Goal: Task Accomplishment & Management: Manage account settings

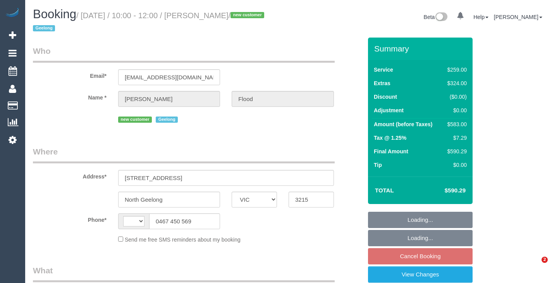
select select "VIC"
select select "string:AU"
select select "object:590"
select select "string:stripe-pm_1S6ghv2GScqysDRV0XNKuN8q"
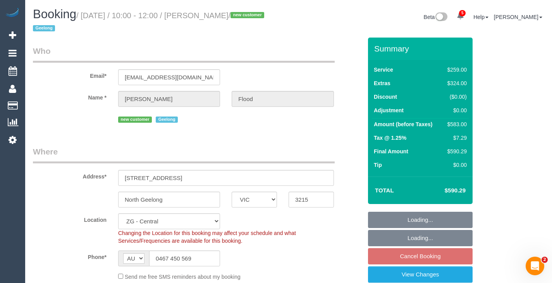
select select "spot1"
select select "number:27"
select select "number:14"
select select "number:19"
select select "number:23"
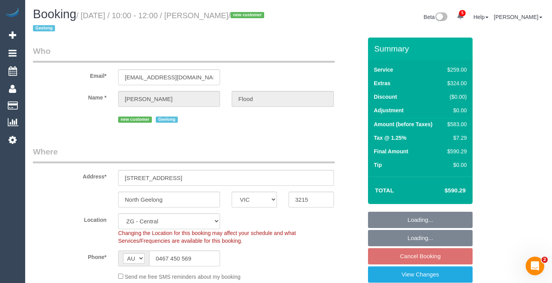
select select "number:26"
select select "object:933"
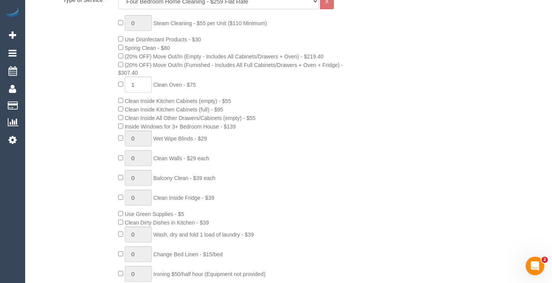
scroll to position [355, 0]
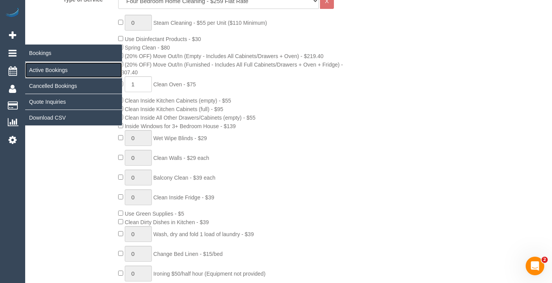
click at [35, 65] on link "Active Bookings" at bounding box center [73, 69] width 97 height 15
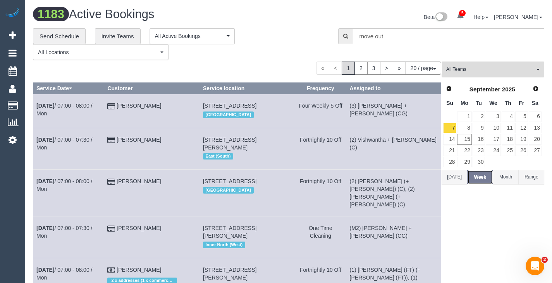
click at [487, 179] on button "Week" at bounding box center [480, 177] width 26 height 14
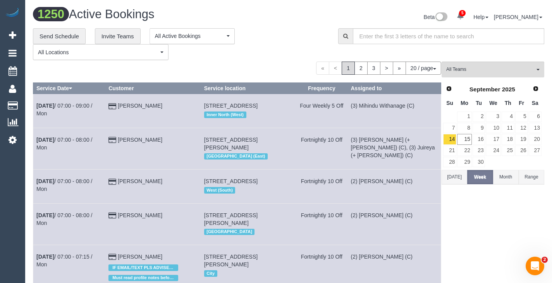
click at [81, 58] on button "All Locations" at bounding box center [101, 52] width 136 height 16
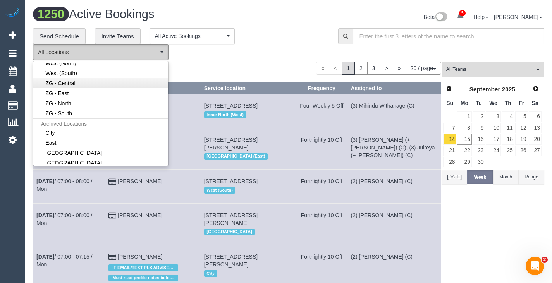
scroll to position [206, 0]
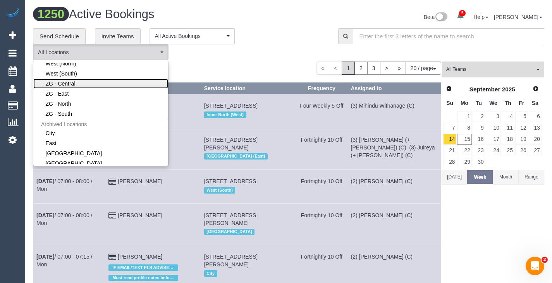
click at [70, 87] on link "ZG - Central" at bounding box center [100, 84] width 135 height 10
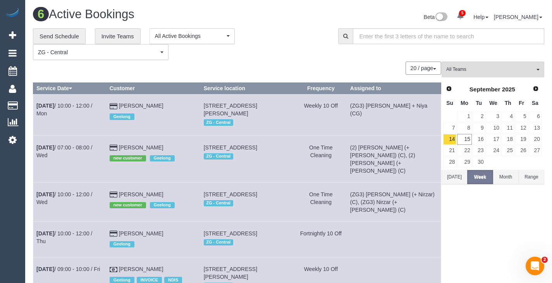
click at [110, 57] on button "ZG - Central ZG - Central" at bounding box center [101, 52] width 136 height 16
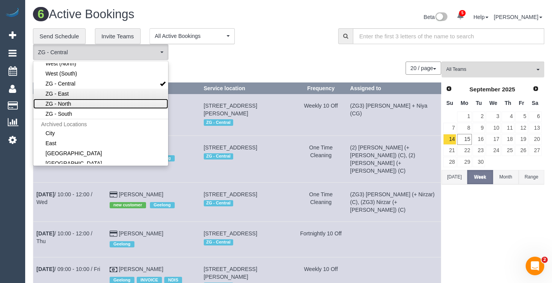
drag, startPoint x: 75, startPoint y: 99, endPoint x: 66, endPoint y: 91, distance: 11.5
click at [66, 91] on ul "All Locations Active Locations Office [default] Active Locations City Active Lo…" at bounding box center [100, 113] width 135 height 101
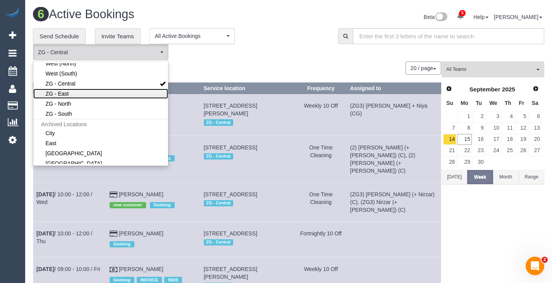
click at [66, 91] on link "ZG - East" at bounding box center [100, 94] width 135 height 10
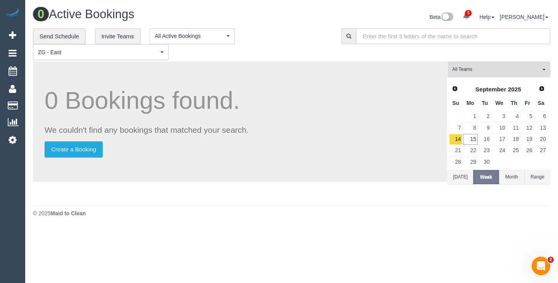
click at [69, 48] on span "ZG - East" at bounding box center [98, 52] width 120 height 8
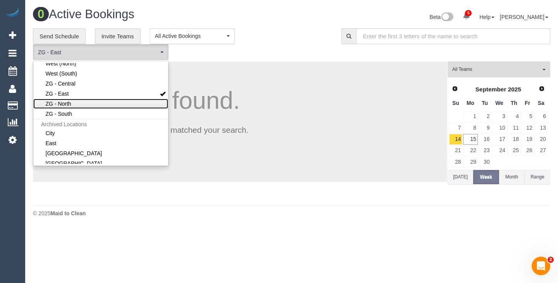
click at [69, 103] on link "ZG - North" at bounding box center [100, 104] width 135 height 10
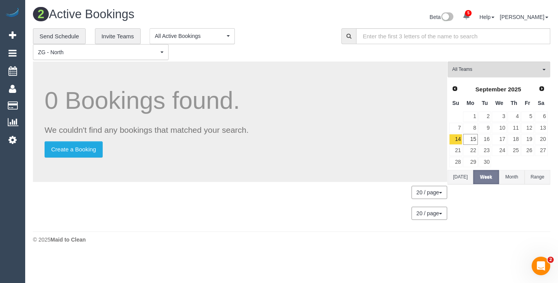
click at [68, 48] on span "ZG - North" at bounding box center [98, 52] width 120 height 8
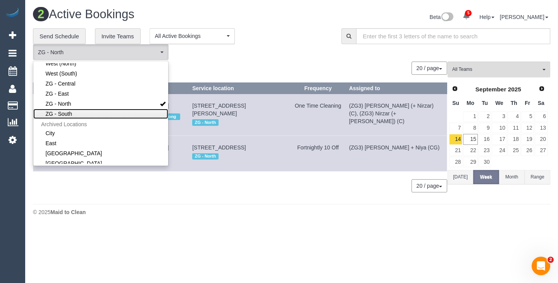
click at [68, 112] on link "ZG - South" at bounding box center [100, 114] width 135 height 10
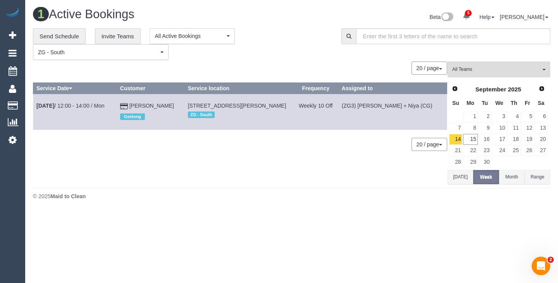
click at [519, 174] on button "Month" at bounding box center [512, 177] width 26 height 14
click at [86, 55] on span "ZG - South" at bounding box center [98, 52] width 120 height 8
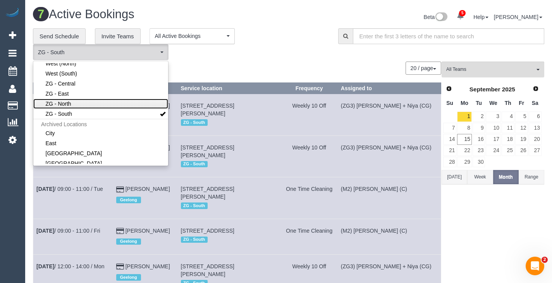
click at [70, 101] on link "ZG - North" at bounding box center [100, 104] width 135 height 10
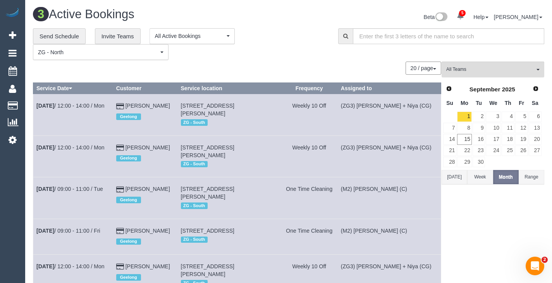
click at [69, 54] on span "ZG - North" at bounding box center [98, 52] width 120 height 8
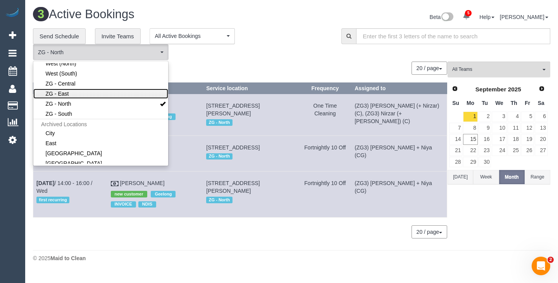
click at [64, 92] on link "ZG - East" at bounding box center [100, 94] width 135 height 10
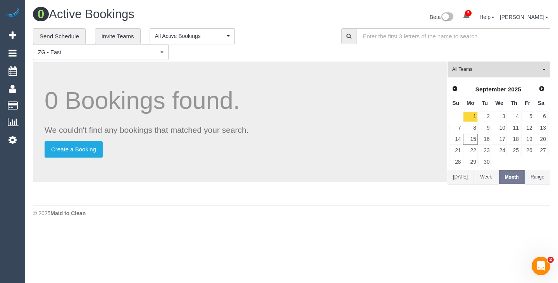
click at [60, 54] on span "ZG - East" at bounding box center [98, 52] width 120 height 8
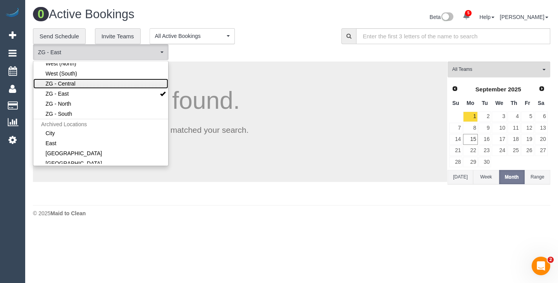
click at [60, 83] on link "ZG - Central" at bounding box center [100, 84] width 135 height 10
